Goal: Check status: Check status

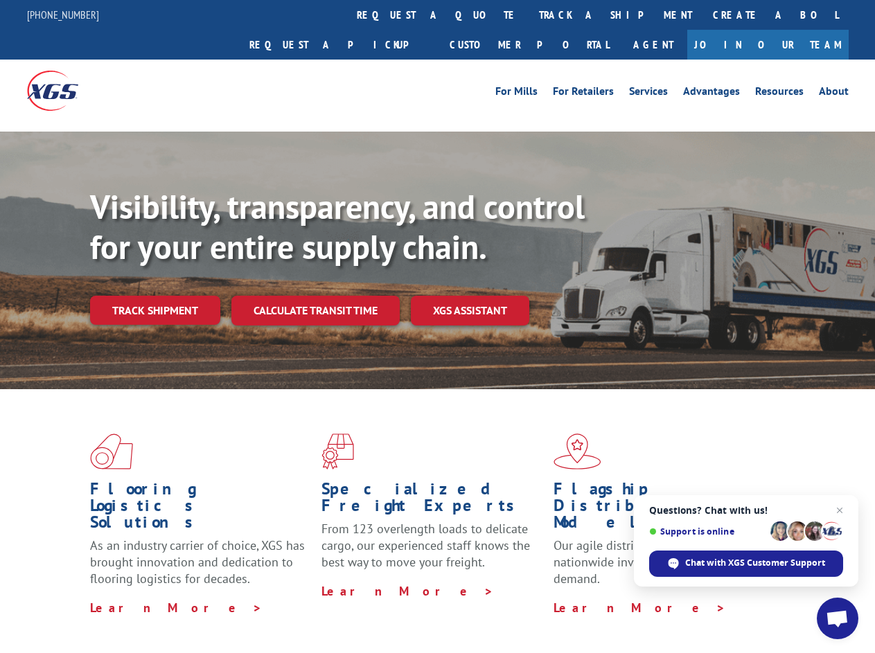
click at [437, 326] on div "Visibility, transparency, and control for your entire supply chain. Track shipm…" at bounding box center [482, 283] width 785 height 193
click at [528, 15] on link "track a shipment" at bounding box center [615, 15] width 174 height 30
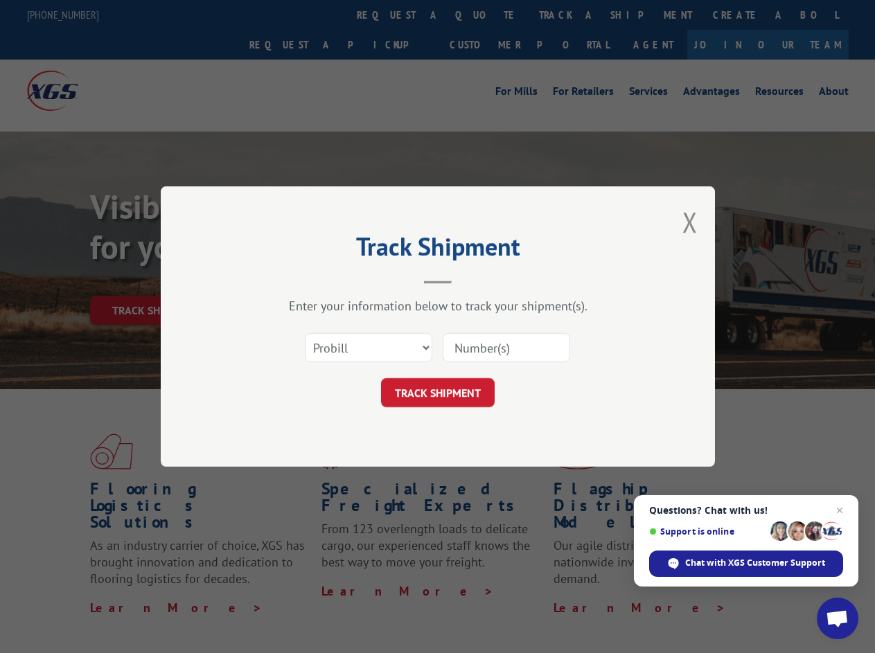
click at [483, 15] on div "Track Shipment Enter your information below to track your shipment(s). Select c…" at bounding box center [437, 326] width 875 height 653
click at [570, 15] on div "Track Shipment Enter your information below to track your shipment(s). Select c…" at bounding box center [437, 326] width 875 height 653
click at [154, 280] on div "Track Shipment Enter your information below to track your shipment(s). Select c…" at bounding box center [437, 326] width 875 height 653
click at [314, 280] on header "Track Shipment" at bounding box center [437, 260] width 415 height 47
click at [470, 280] on header "Track Shipment" at bounding box center [437, 260] width 415 height 47
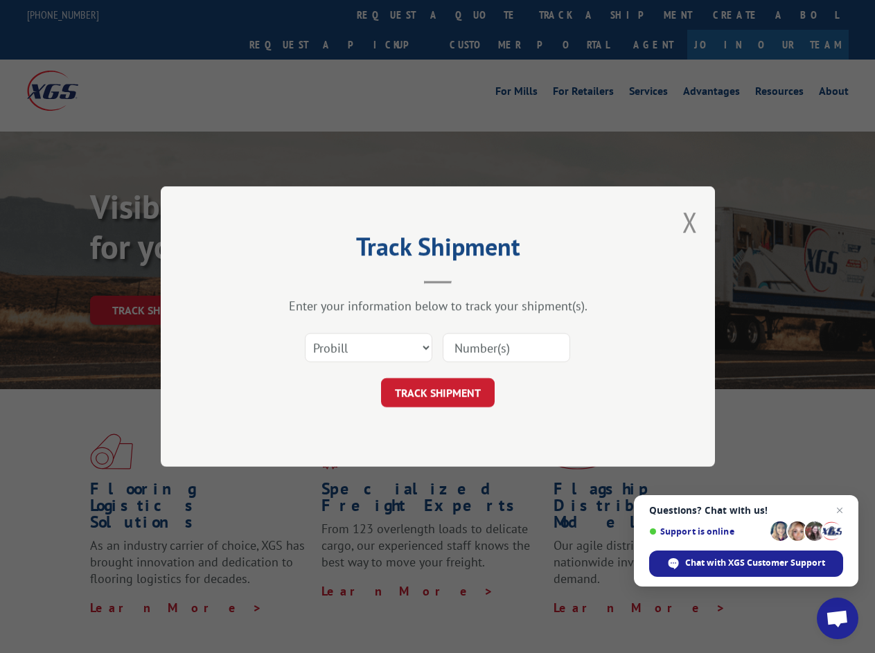
scroll to position [439, 0]
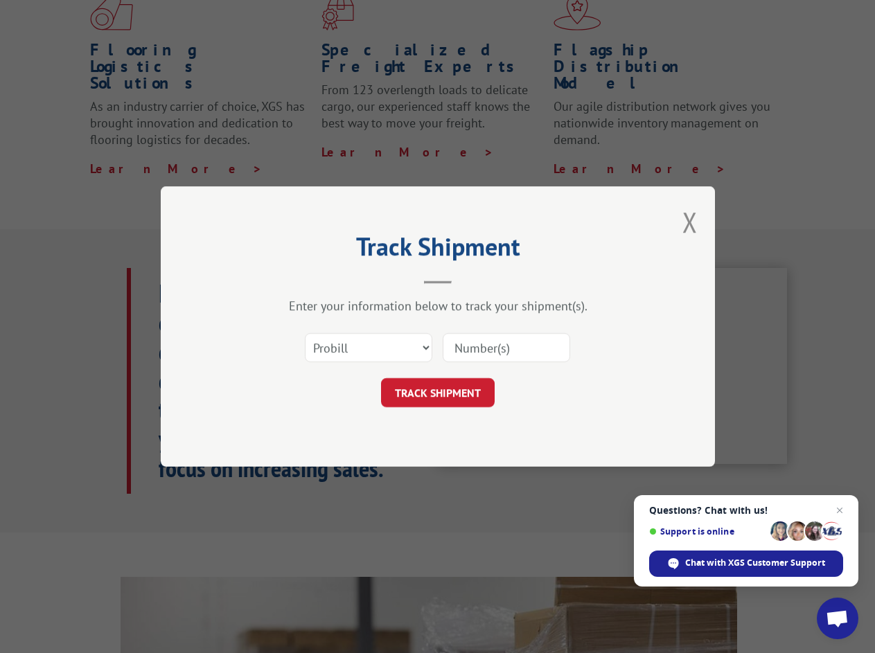
click at [837, 618] on span "Open chat" at bounding box center [836, 619] width 23 height 19
